Goal: Task Accomplishment & Management: Use online tool/utility

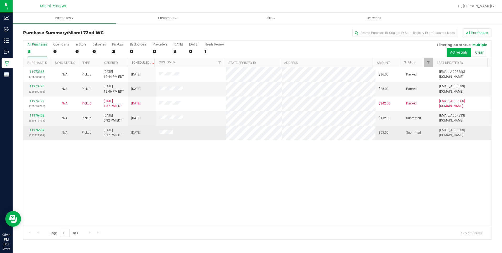
click at [38, 130] on link "11976507" at bounding box center [37, 130] width 15 height 4
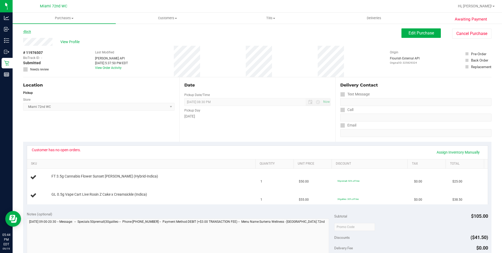
click at [29, 32] on link "Back" at bounding box center [27, 32] width 8 height 4
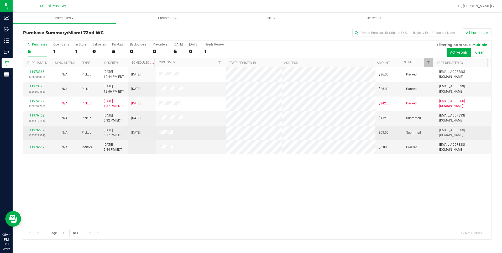
click at [39, 131] on link "11976507" at bounding box center [37, 130] width 15 height 4
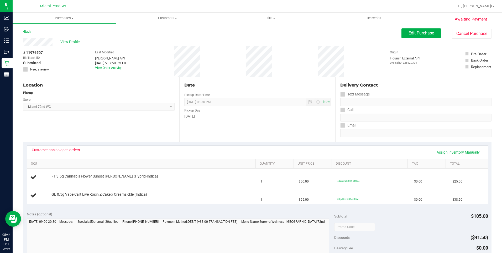
click at [22, 32] on div "Awaiting Payment Back Edit Purchase Cancel Purchase View Profile # 11976507 Bio…" at bounding box center [257, 229] width 489 height 412
click at [28, 30] on link "Back" at bounding box center [27, 32] width 8 height 4
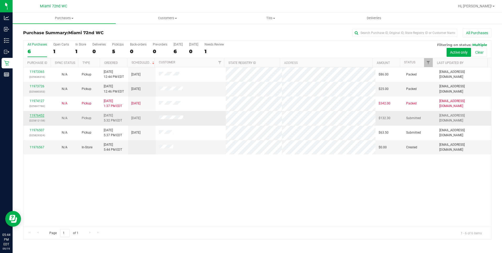
click at [36, 114] on link "11976452" at bounding box center [37, 115] width 15 height 4
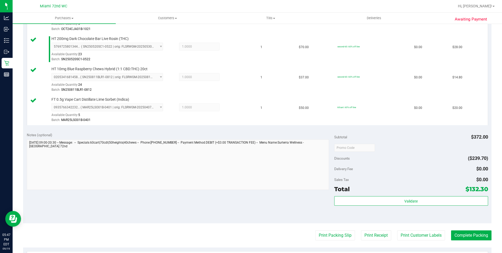
scroll to position [277, 0]
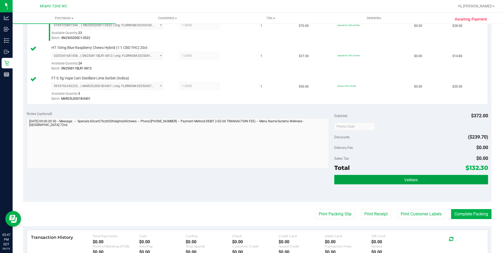
click at [391, 179] on button "Validate" at bounding box center [411, 179] width 154 height 9
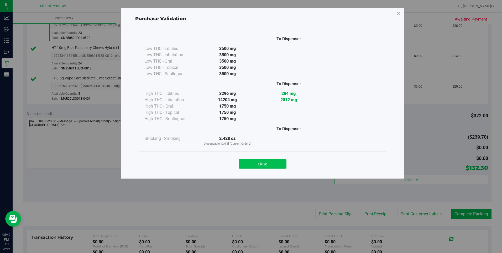
click at [266, 164] on button "Close" at bounding box center [263, 163] width 48 height 9
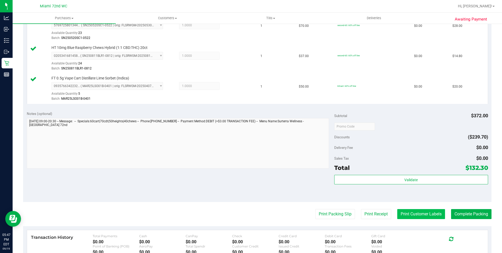
click at [405, 213] on button "Print Customer Labels" at bounding box center [421, 214] width 48 height 10
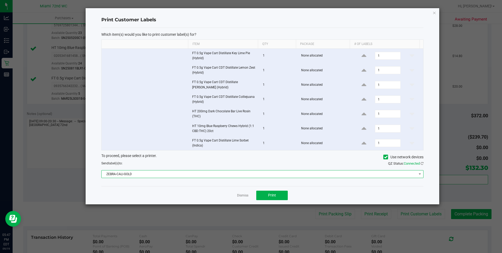
click at [257, 177] on span "ZEBRA-CALI-GOLD" at bounding box center [259, 173] width 315 height 7
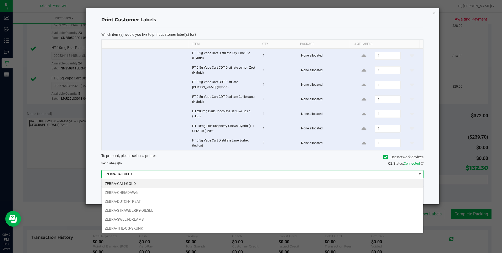
scroll to position [8, 322]
click at [148, 220] on li "ZEBRA-SWEET-DREAMS" at bounding box center [263, 218] width 322 height 9
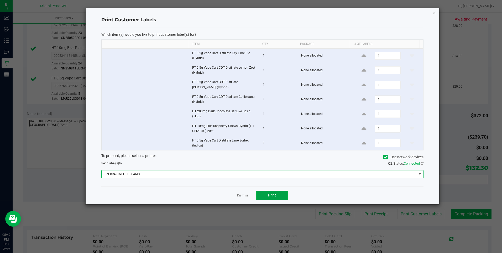
click at [276, 194] on button "Print" at bounding box center [272, 194] width 32 height 9
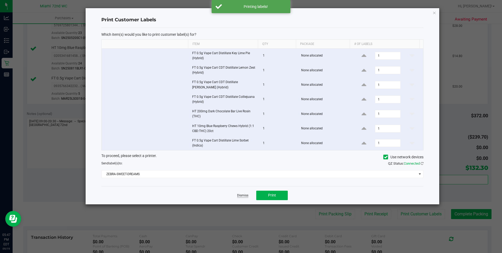
click at [245, 196] on link "Dismiss" at bounding box center [242, 195] width 11 height 4
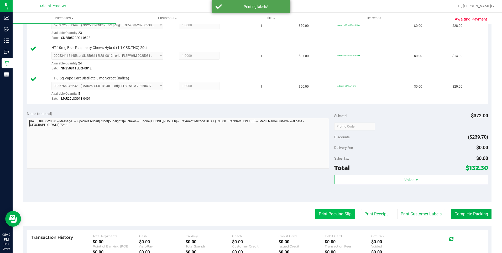
click at [332, 213] on button "Print Packing Slip" at bounding box center [335, 214] width 40 height 10
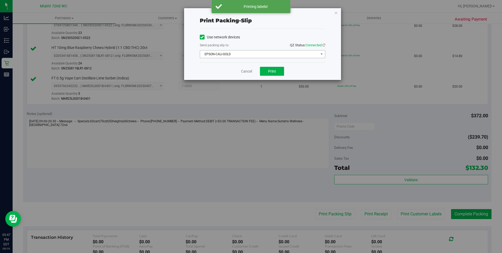
click at [242, 51] on span "EPSON-CALI-GOLD" at bounding box center [259, 53] width 118 height 7
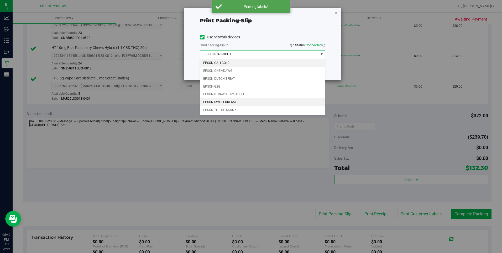
click at [235, 103] on li "EPSON-SWEET-DREAMS" at bounding box center [262, 102] width 125 height 8
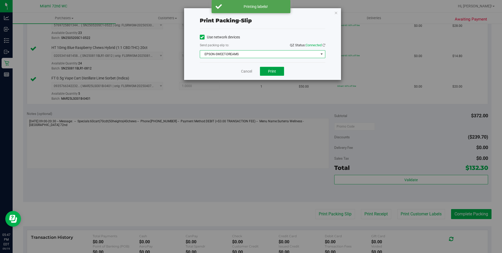
click at [274, 71] on span "Print" at bounding box center [272, 71] width 8 height 4
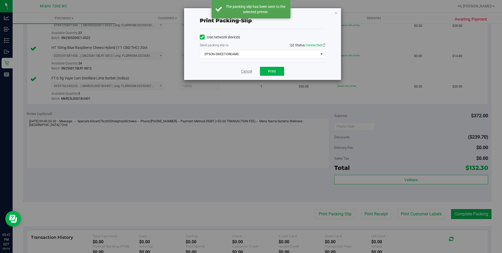
click at [246, 73] on link "Cancel" at bounding box center [246, 72] width 11 height 6
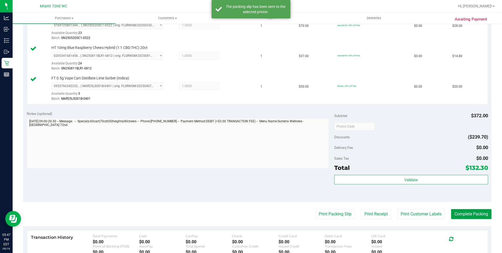
click at [473, 216] on button "Complete Packing" at bounding box center [471, 214] width 40 height 10
